Goal: Information Seeking & Learning: Learn about a topic

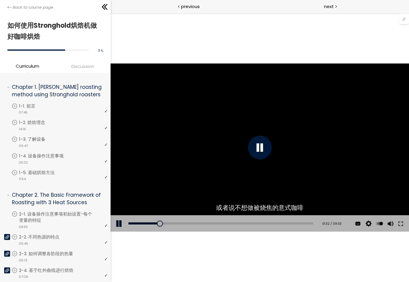
scroll to position [419, 0]
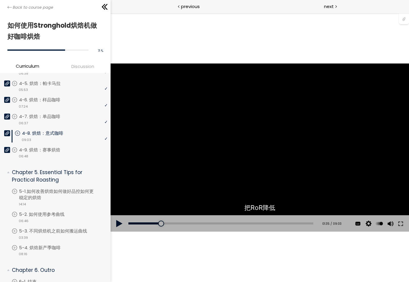
click at [116, 223] on button at bounding box center [119, 223] width 18 height 17
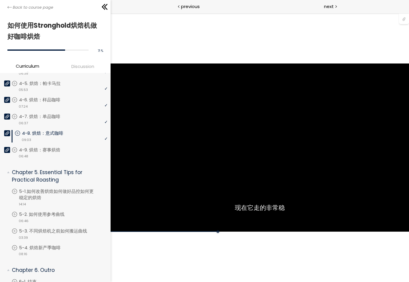
click at [6, 133] on icon at bounding box center [7, 133] width 4 height 4
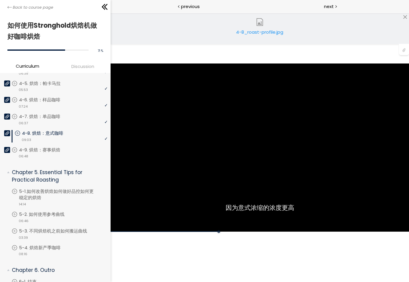
click at [258, 26] on img at bounding box center [260, 22] width 8 height 8
click at [281, 35] on div "4-8_roast-profile.jpg" at bounding box center [260, 35] width 48 height 12
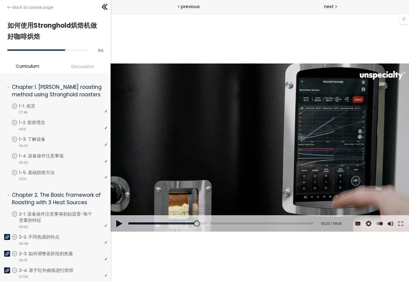
click at [121, 227] on button at bounding box center [119, 223] width 18 height 17
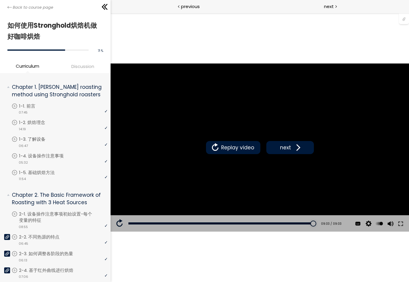
click at [298, 152] on button "next" at bounding box center [290, 147] width 48 height 13
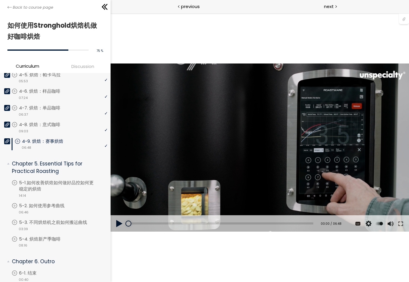
scroll to position [429, 0]
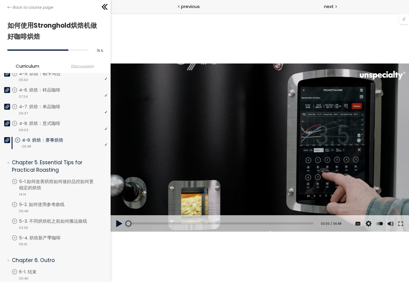
click at [120, 226] on button at bounding box center [119, 223] width 18 height 17
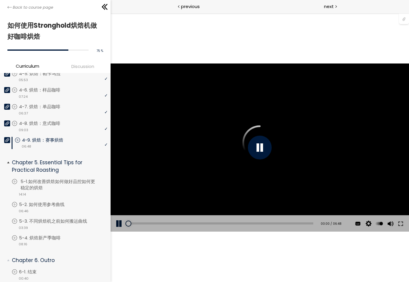
click at [74, 185] on p "5-1.如何改善烘焙如何做好品控如何更稳定的烘焙" at bounding box center [65, 184] width 89 height 13
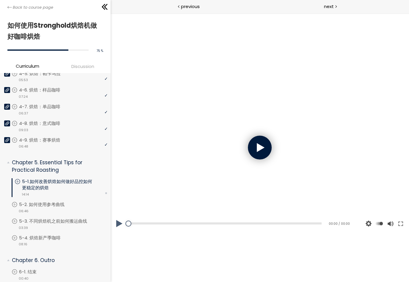
click at [261, 145] on div at bounding box center [260, 147] width 24 height 24
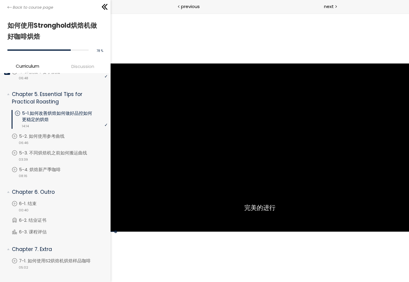
scroll to position [497, 0]
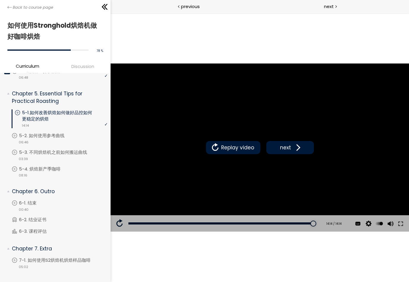
click at [285, 152] on button "next" at bounding box center [290, 147] width 48 height 13
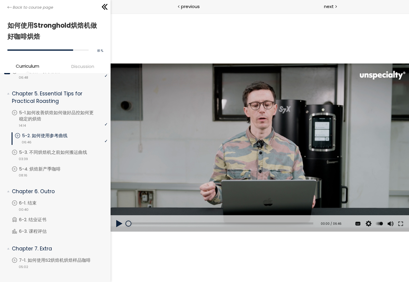
click at [121, 227] on button at bounding box center [119, 223] width 18 height 17
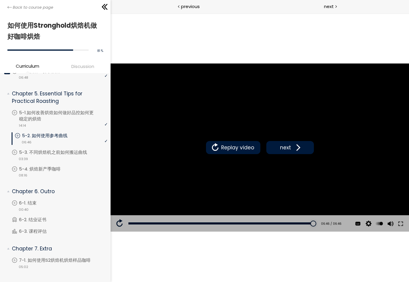
click at [289, 147] on span "next" at bounding box center [286, 147] width 14 height 8
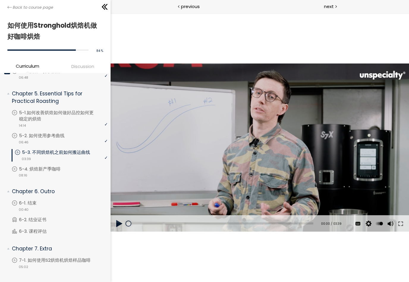
click at [121, 222] on button at bounding box center [119, 223] width 18 height 17
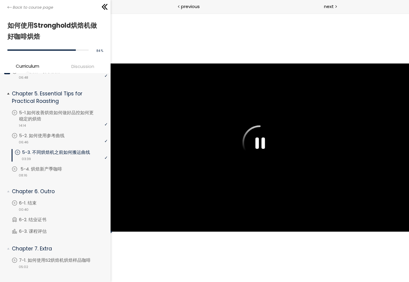
click at [68, 169] on p "5-4. 烘焙新产季咖啡" at bounding box center [48, 168] width 54 height 7
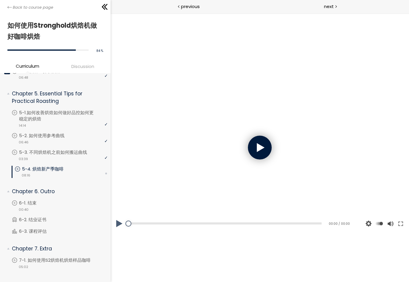
click at [259, 151] on div at bounding box center [260, 147] width 24 height 24
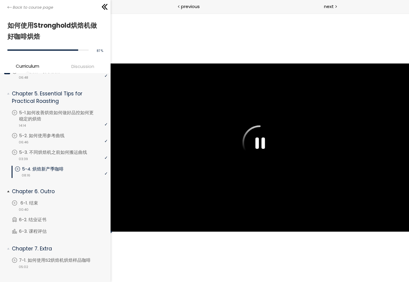
click at [62, 202] on link "6-1. 结束" at bounding box center [60, 202] width 96 height 7
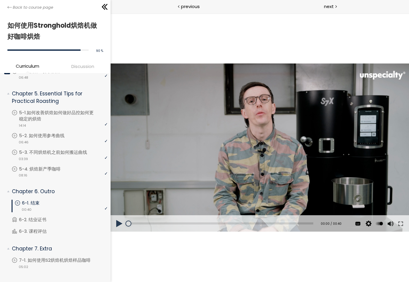
click at [124, 224] on button at bounding box center [119, 223] width 18 height 17
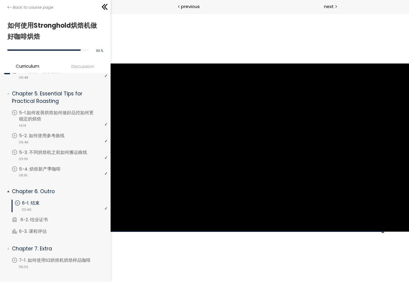
click at [46, 219] on p "6-2. 结业证书" at bounding box center [40, 219] width 39 height 7
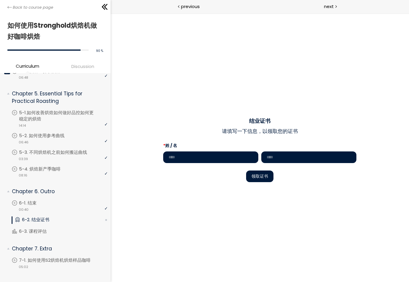
click at [229, 156] on input "text" at bounding box center [210, 157] width 95 height 12
type input "*"
click at [320, 157] on input "text" at bounding box center [308, 157] width 95 height 12
type input "**"
click at [260, 180] on button "领取证书" at bounding box center [259, 176] width 27 height 12
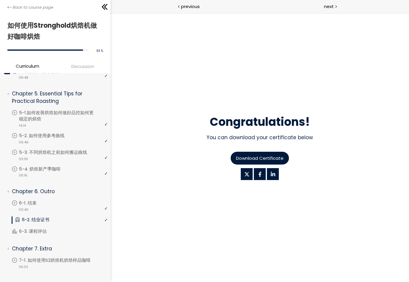
click at [279, 157] on span "Download Certificate" at bounding box center [260, 157] width 48 height 7
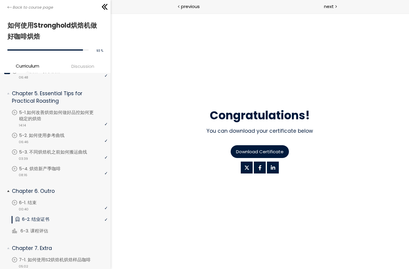
click at [25, 231] on p "6-3. 课程评估" at bounding box center [41, 231] width 40 height 7
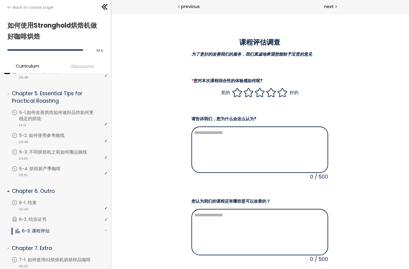
scroll to position [18, 0]
click at [267, 97] on icon at bounding box center [270, 92] width 11 height 11
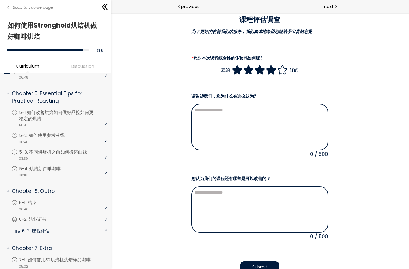
scroll to position [43, 0]
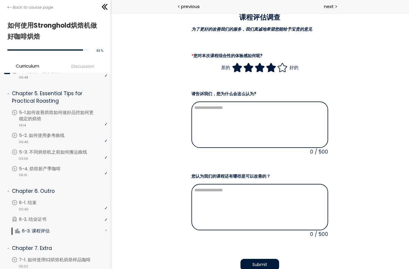
click at [271, 260] on button "Submit" at bounding box center [259, 265] width 39 height 12
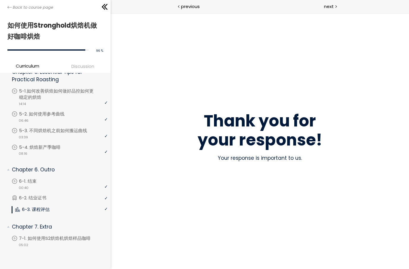
scroll to position [518, 0]
click at [64, 242] on div "video 05:02" at bounding box center [60, 245] width 96 height 6
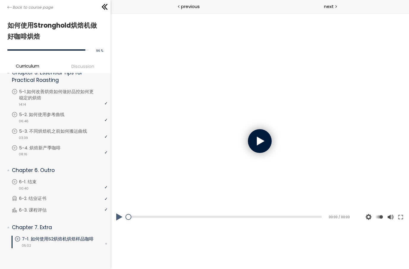
click at [259, 141] on div at bounding box center [260, 141] width 24 height 24
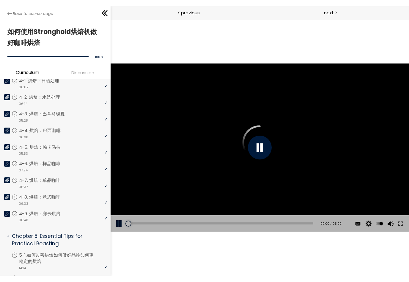
scroll to position [342, 0]
